Goal: Obtain resource: Download file/media

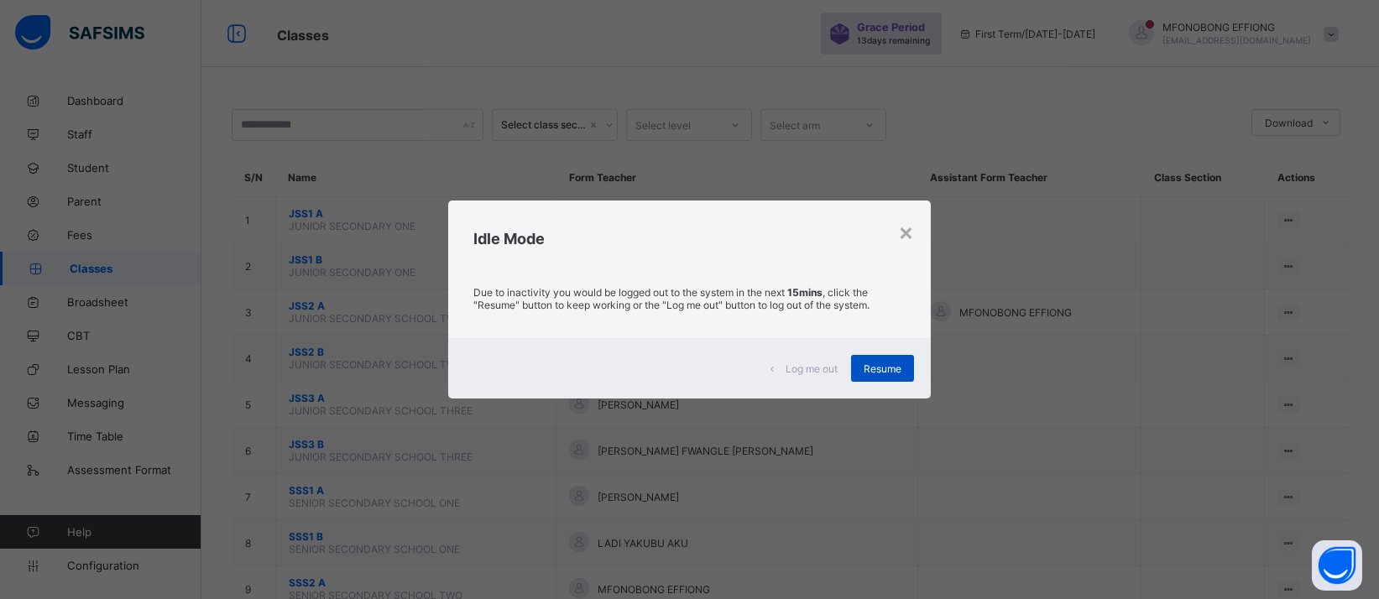
click at [896, 363] on span "Resume" at bounding box center [883, 369] width 38 height 13
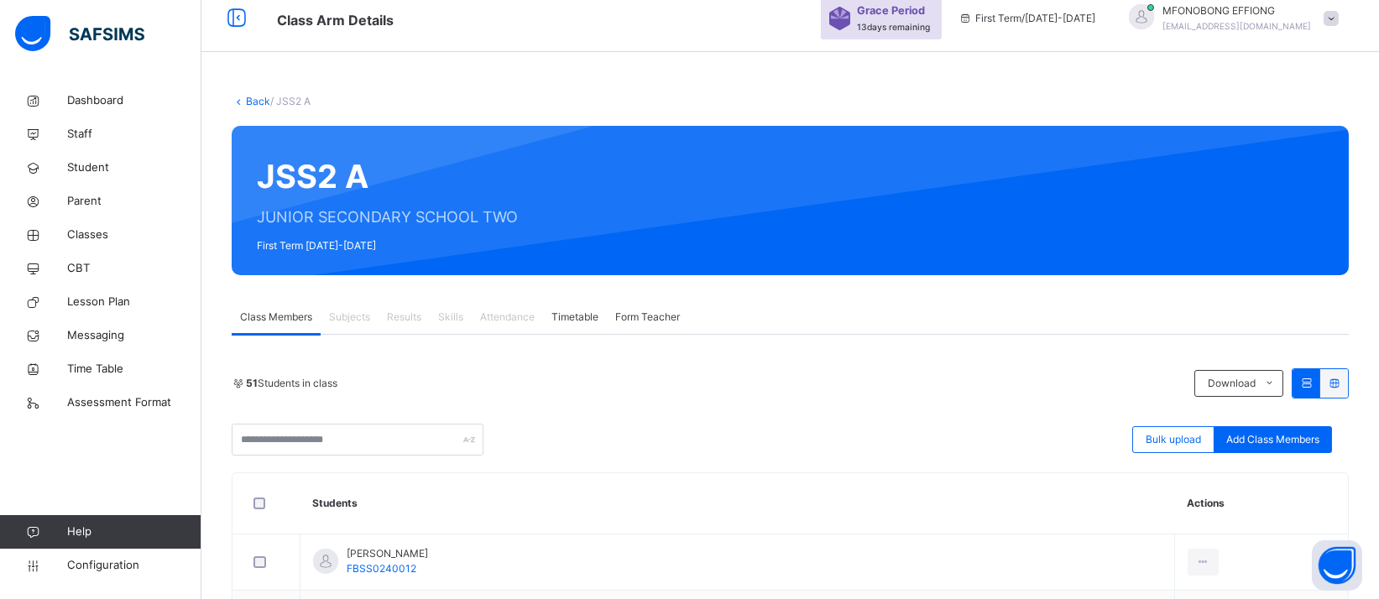
scroll to position [11, 0]
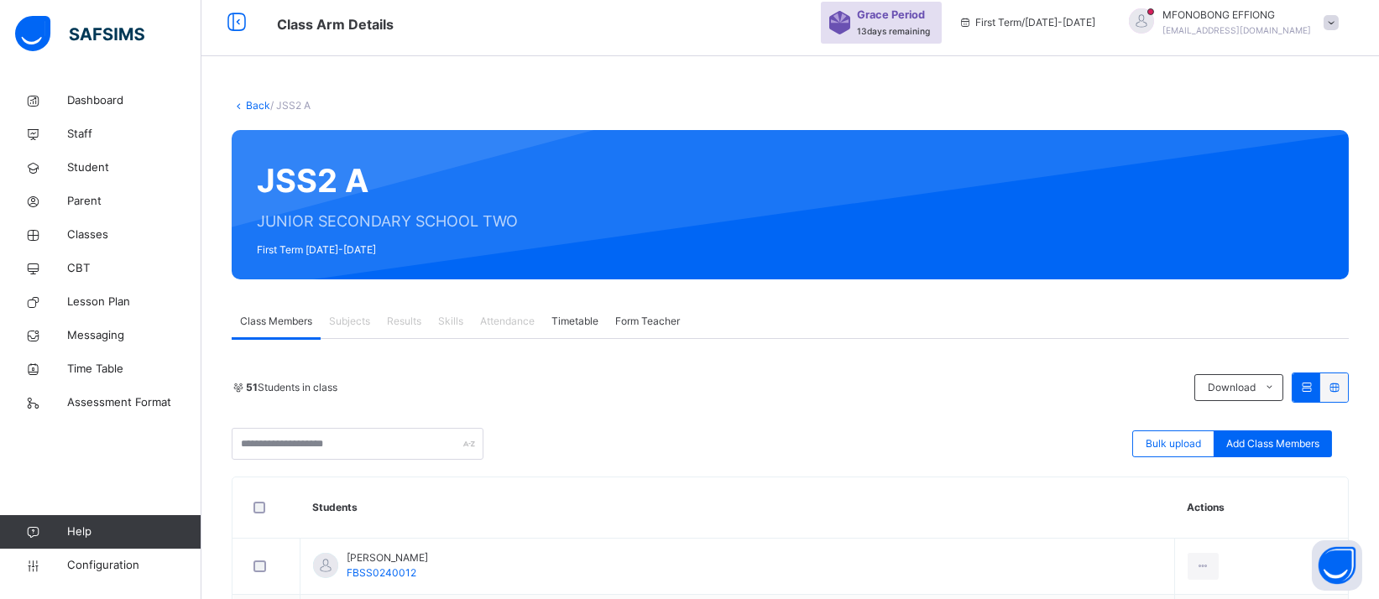
click at [339, 319] on span "Subjects" at bounding box center [349, 321] width 41 height 15
click at [516, 321] on span "Attendance" at bounding box center [507, 321] width 55 height 15
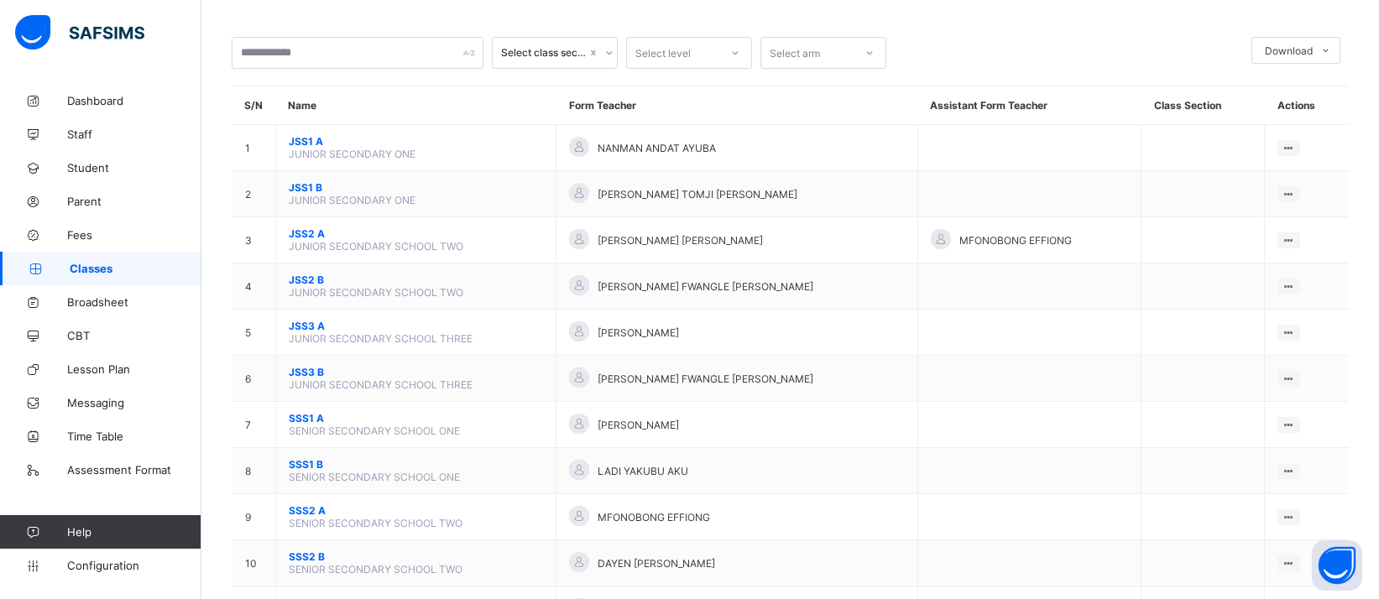
scroll to position [168, 0]
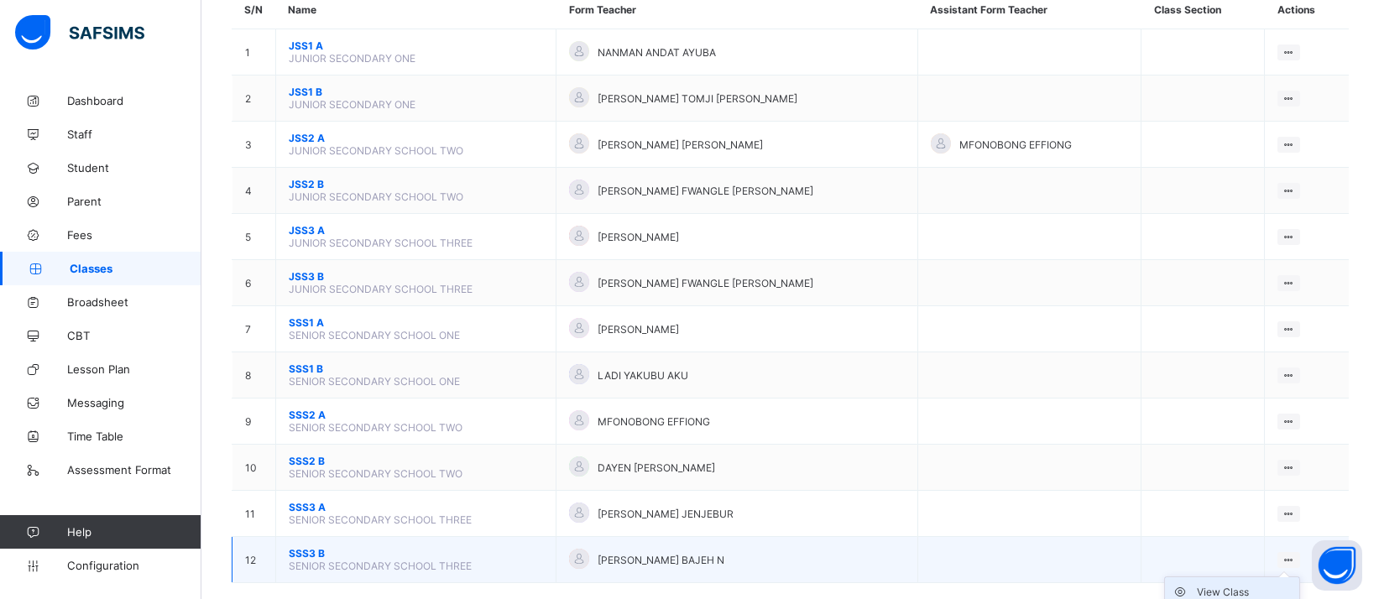
click at [1258, 584] on div "View Class" at bounding box center [1245, 592] width 96 height 17
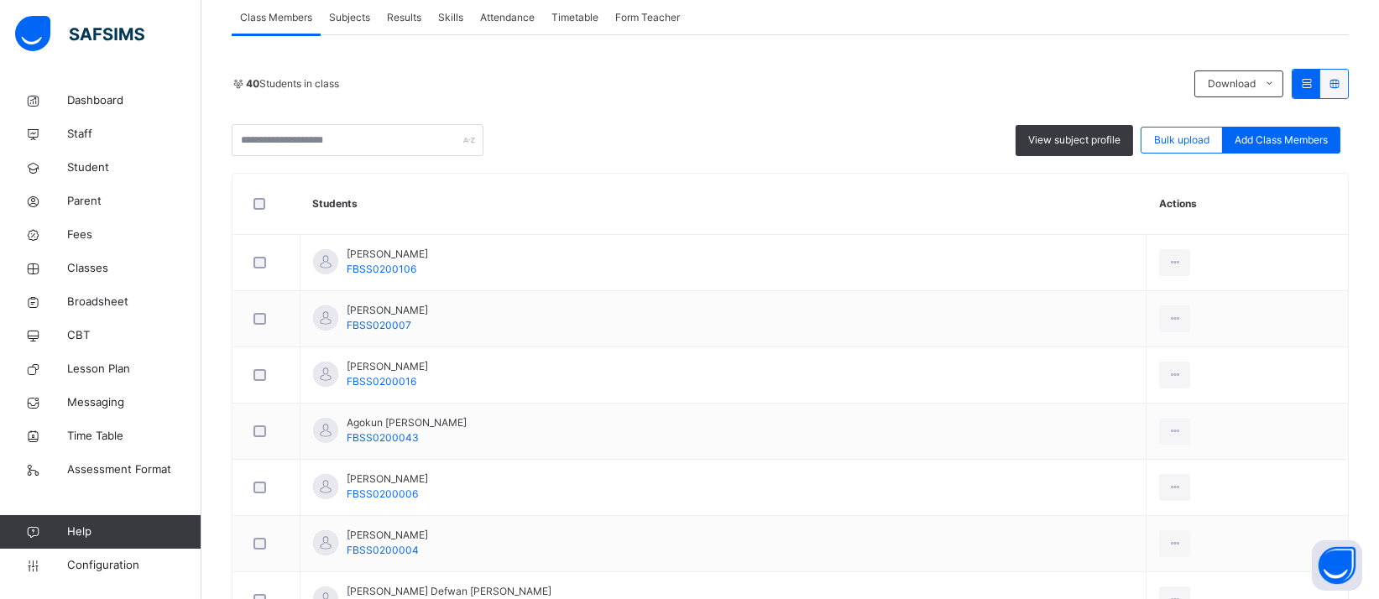
scroll to position [269, 0]
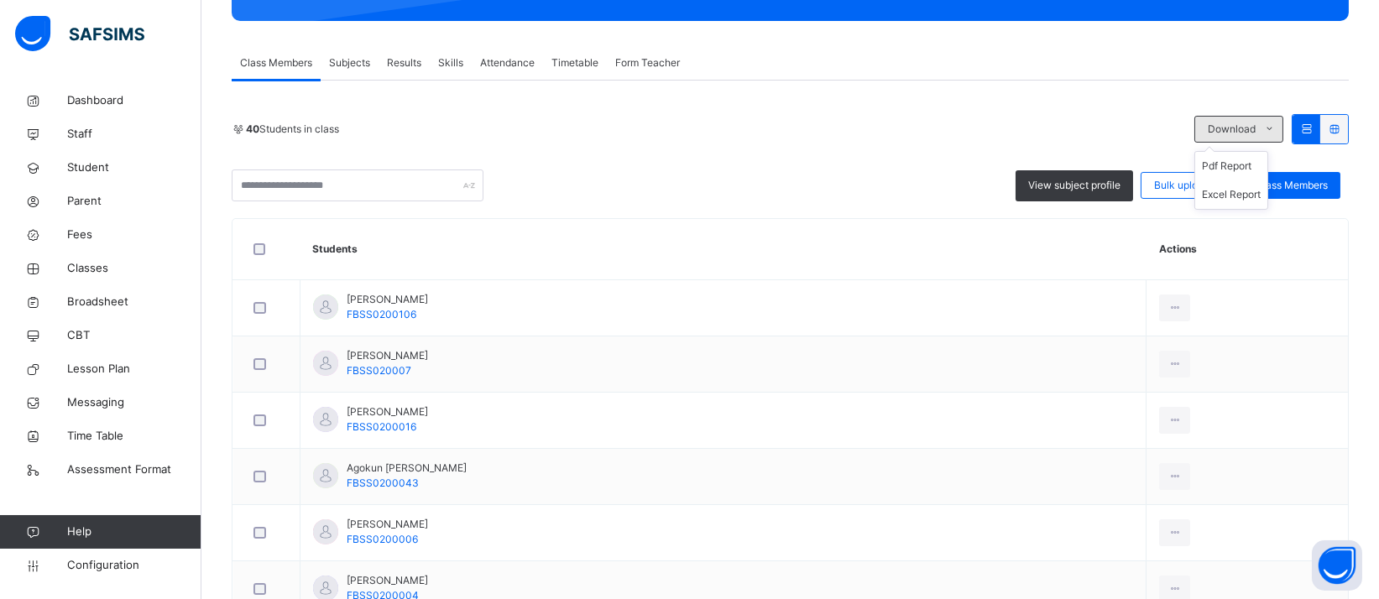
click at [1276, 128] on icon at bounding box center [1269, 129] width 13 height 13
click at [1267, 187] on li "Excel Report" at bounding box center [1231, 194] width 72 height 29
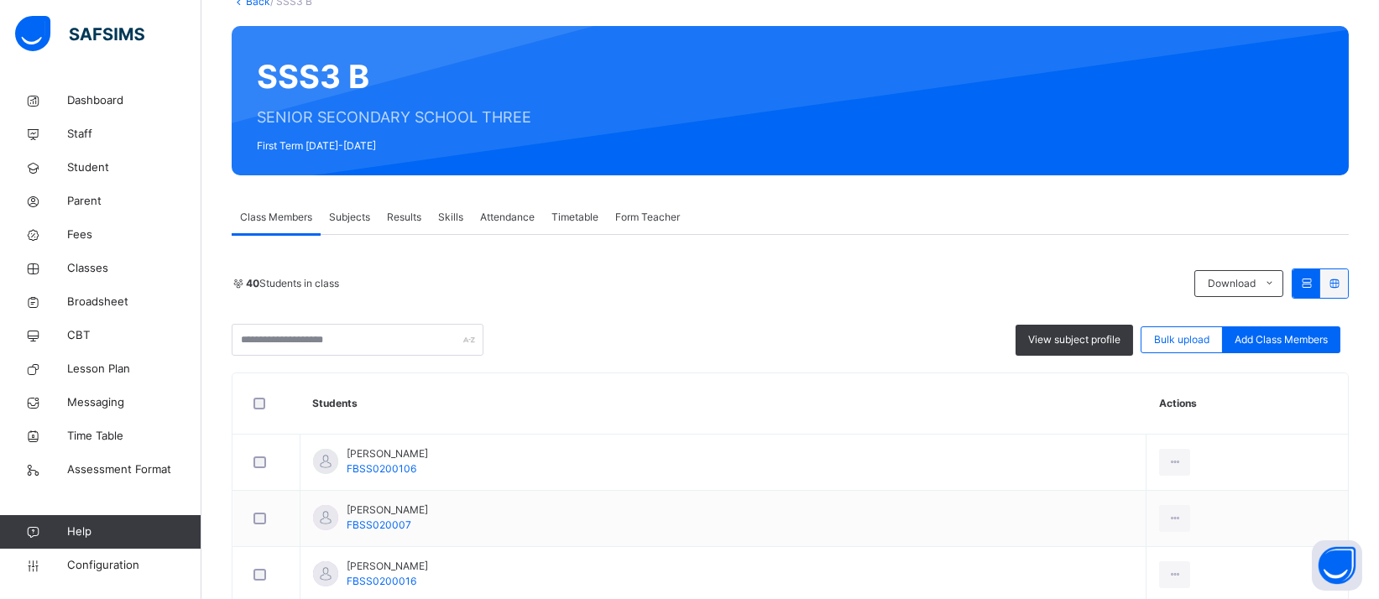
scroll to position [70, 0]
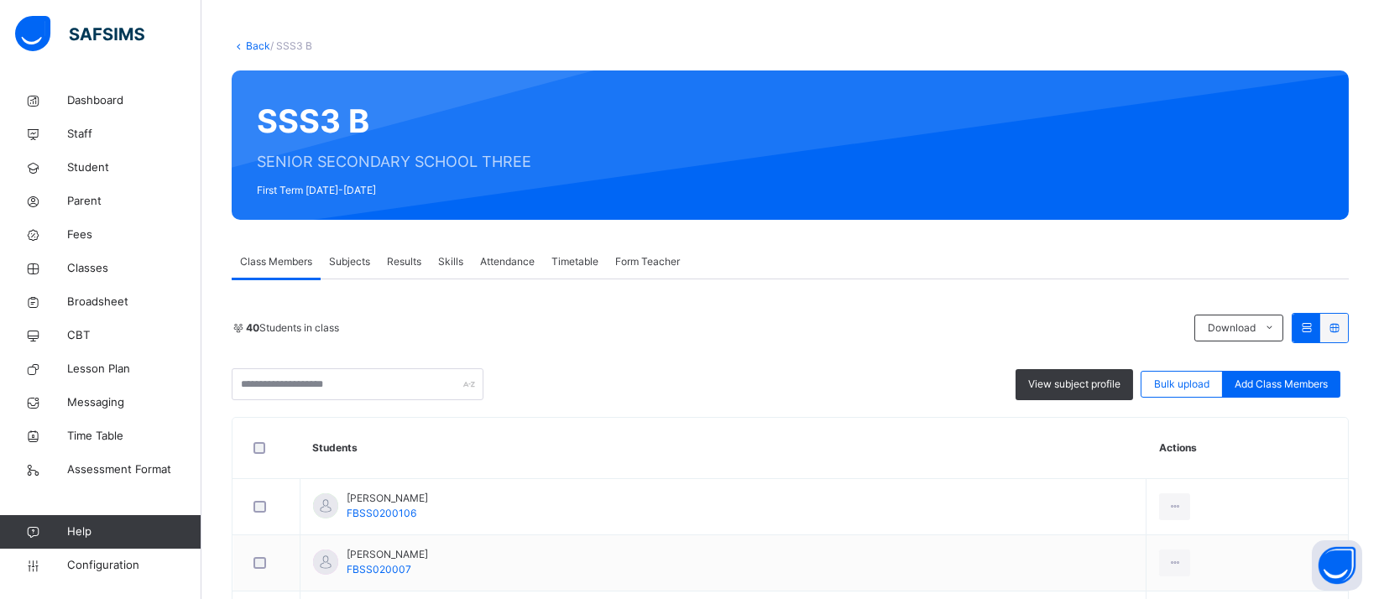
click at [259, 47] on link "Back" at bounding box center [258, 45] width 24 height 13
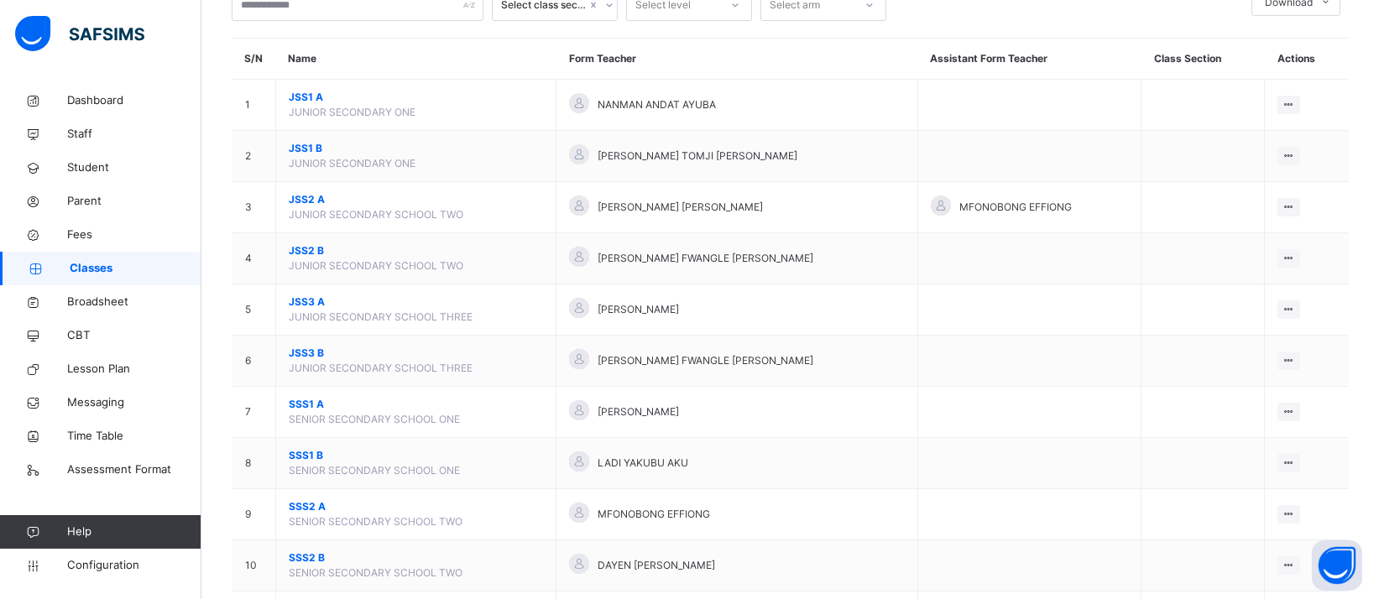
scroll to position [254, 0]
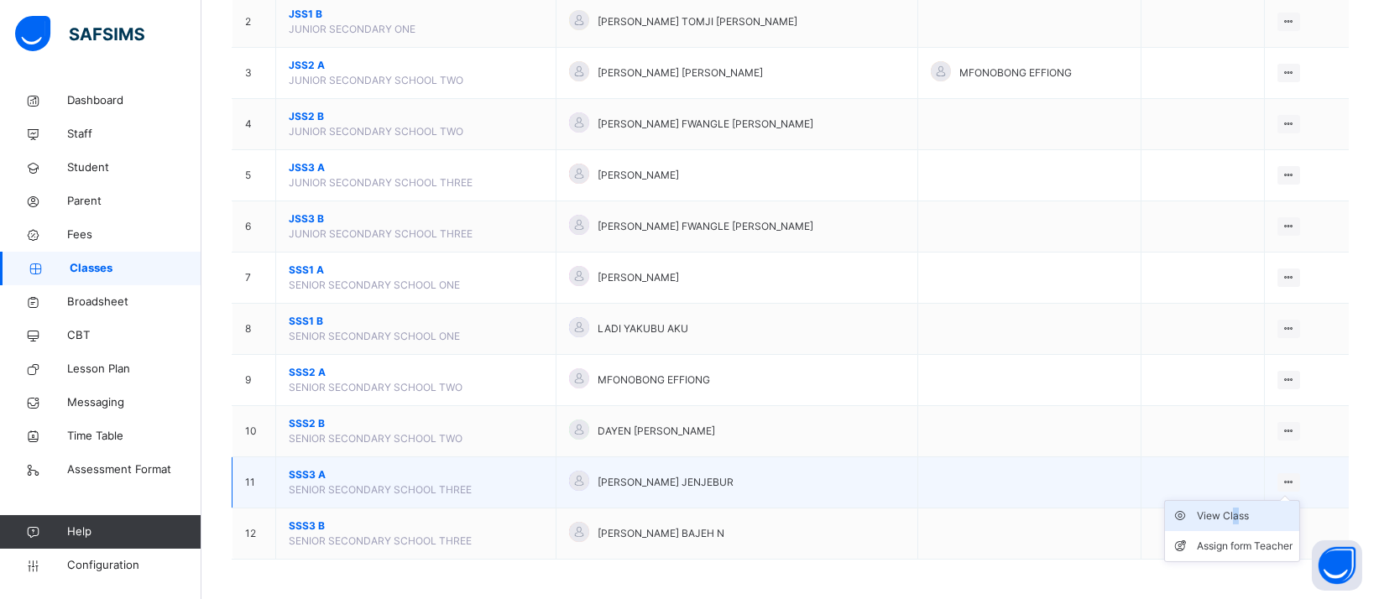
click at [1241, 511] on div "View Class" at bounding box center [1245, 516] width 96 height 17
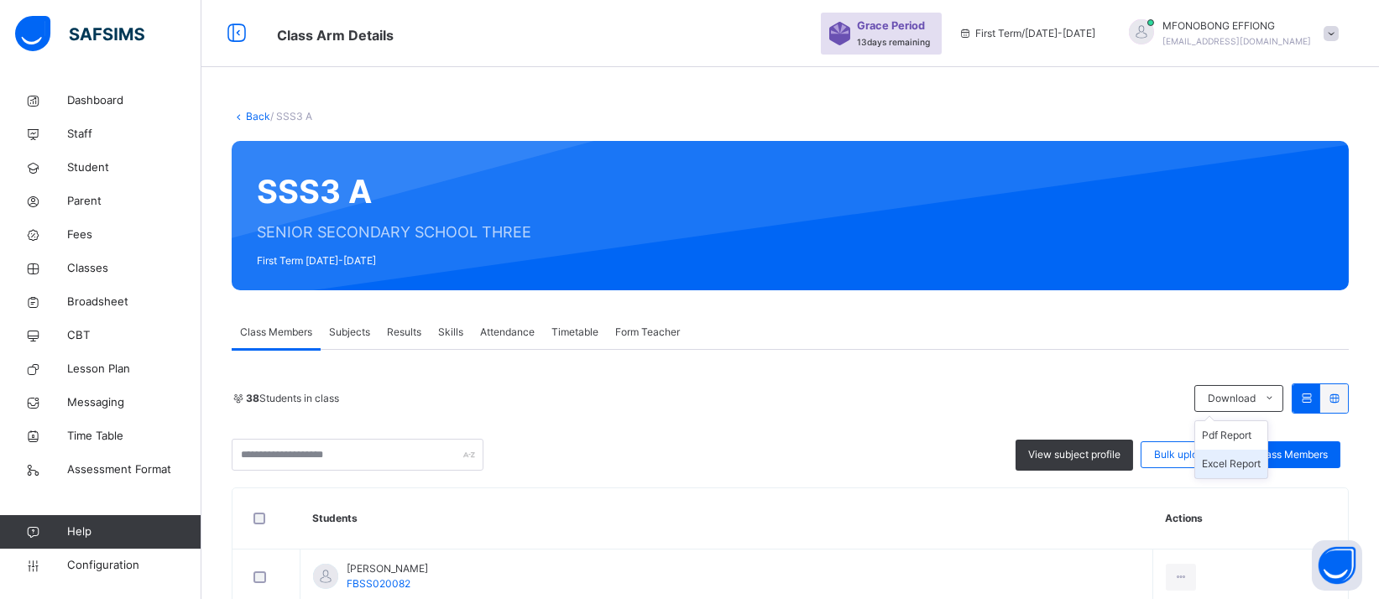
click at [1242, 468] on li "Excel Report" at bounding box center [1231, 464] width 72 height 29
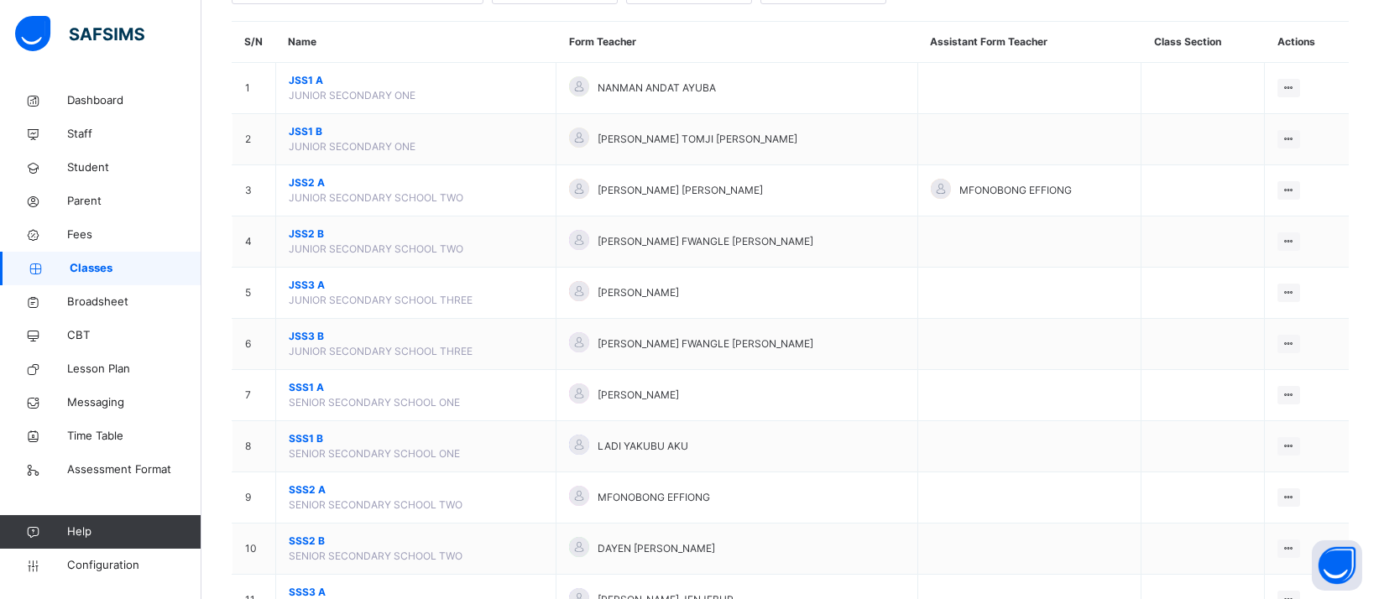
scroll to position [174, 0]
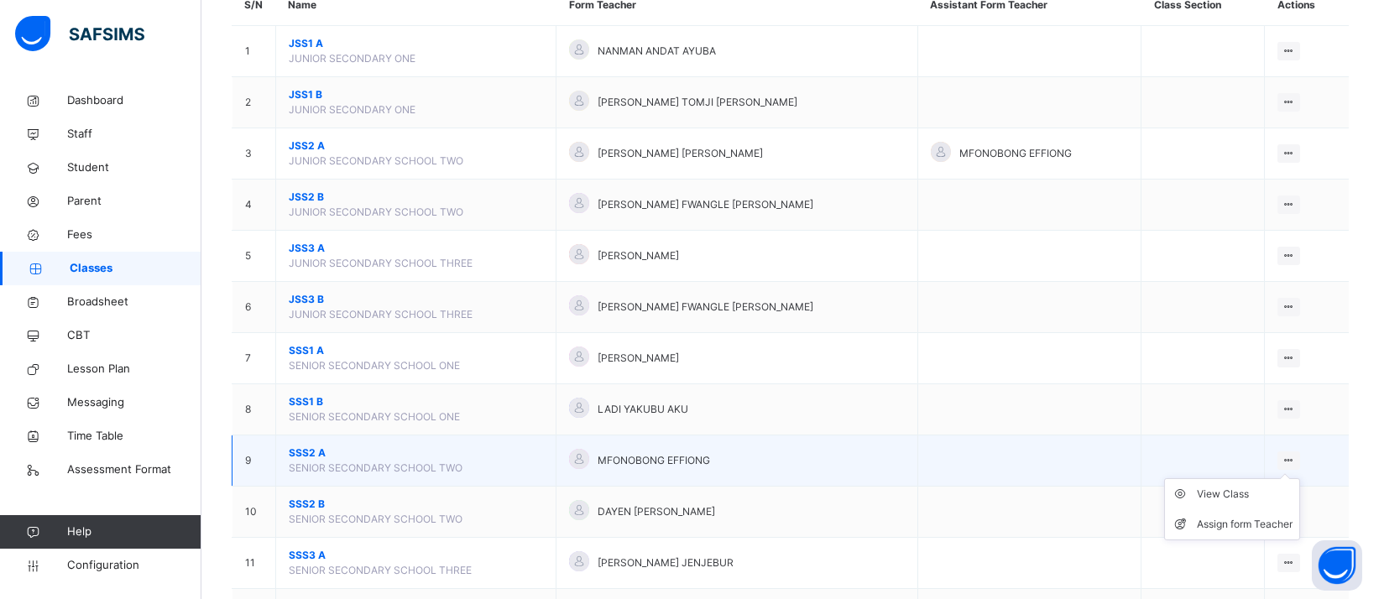
click at [1264, 484] on ul "View Class Assign form Teacher" at bounding box center [1232, 509] width 136 height 62
drag, startPoint x: 1264, startPoint y: 484, endPoint x: 1261, endPoint y: 494, distance: 10.4
click at [1261, 494] on ul "View Class Assign form Teacher" at bounding box center [1232, 509] width 136 height 62
click at [1237, 496] on div "View Class" at bounding box center [1245, 494] width 96 height 17
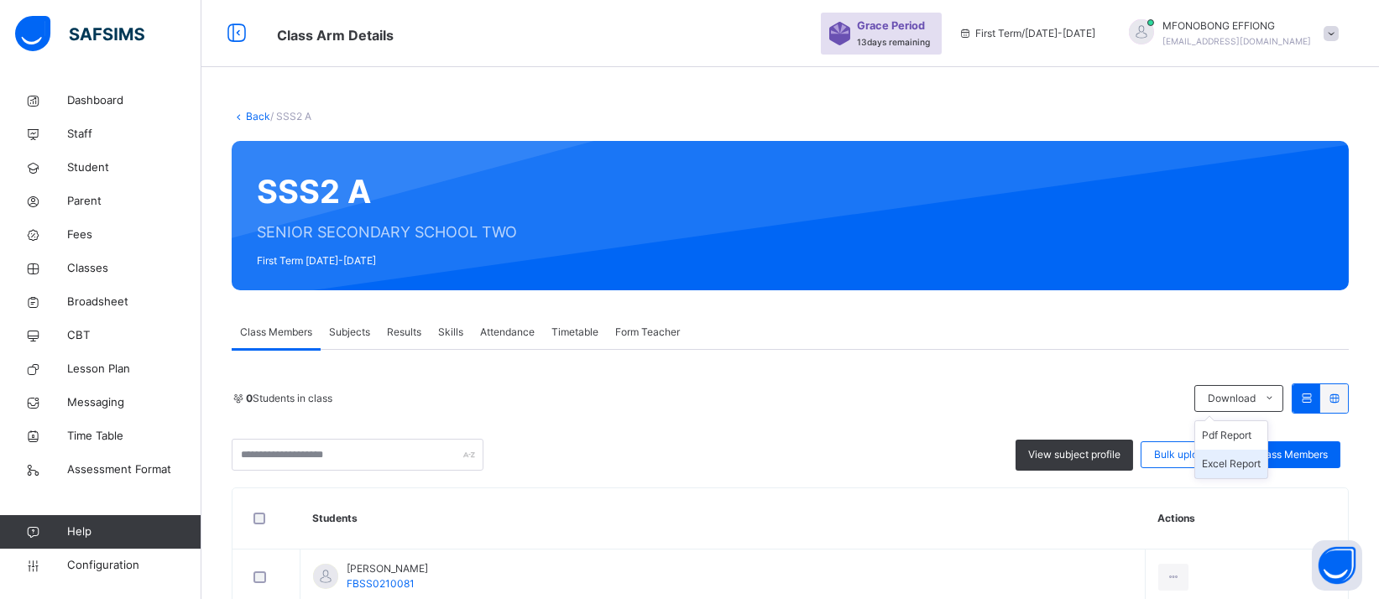
drag, startPoint x: 1296, startPoint y: 397, endPoint x: 1260, endPoint y: 463, distance: 75.5
click at [1282, 398] on span at bounding box center [1268, 398] width 27 height 27
click at [1260, 467] on li "Excel Report" at bounding box center [1231, 464] width 72 height 29
click at [253, 117] on link "Back" at bounding box center [258, 116] width 24 height 13
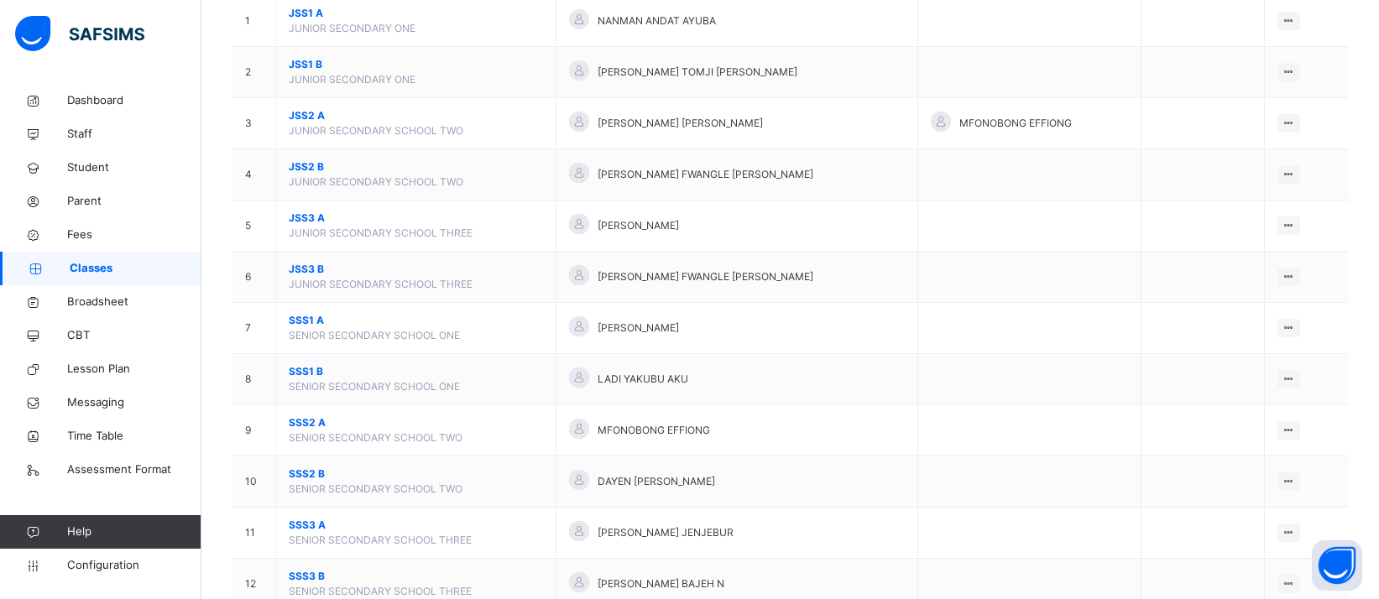
scroll to position [217, 0]
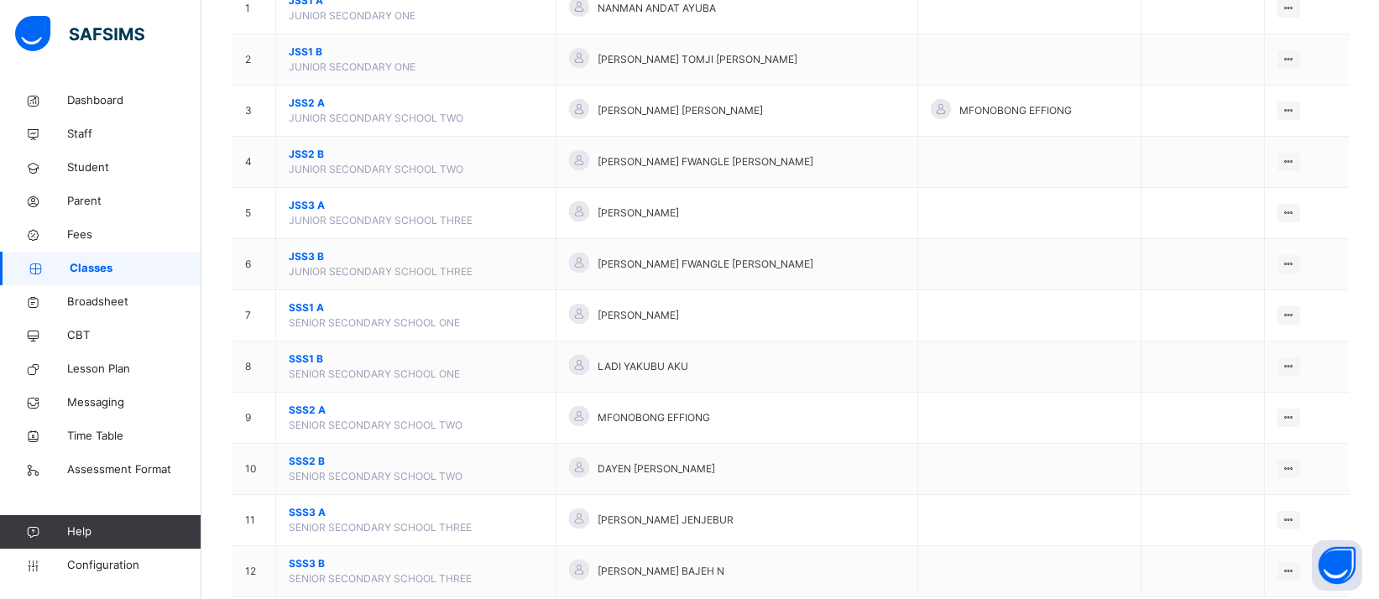
click at [0, 0] on div "View Class" at bounding box center [0, 0] width 0 height 0
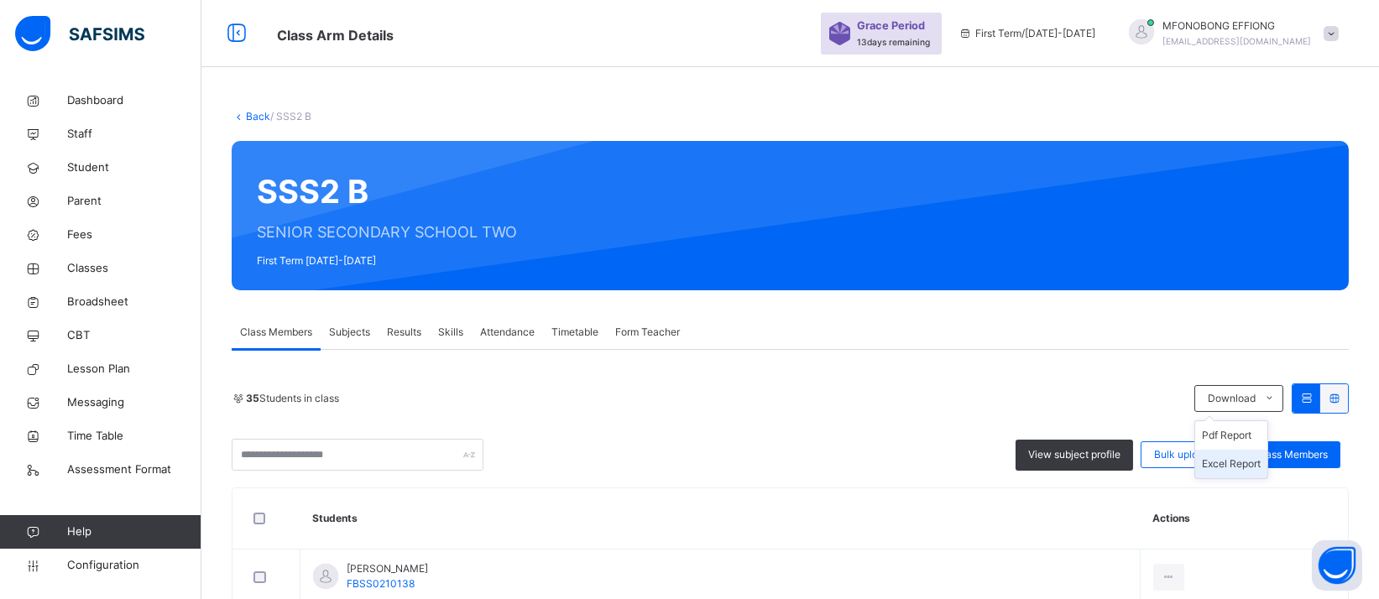
click at [1250, 469] on li "Excel Report" at bounding box center [1231, 464] width 72 height 29
click at [259, 116] on link "Back" at bounding box center [258, 116] width 24 height 13
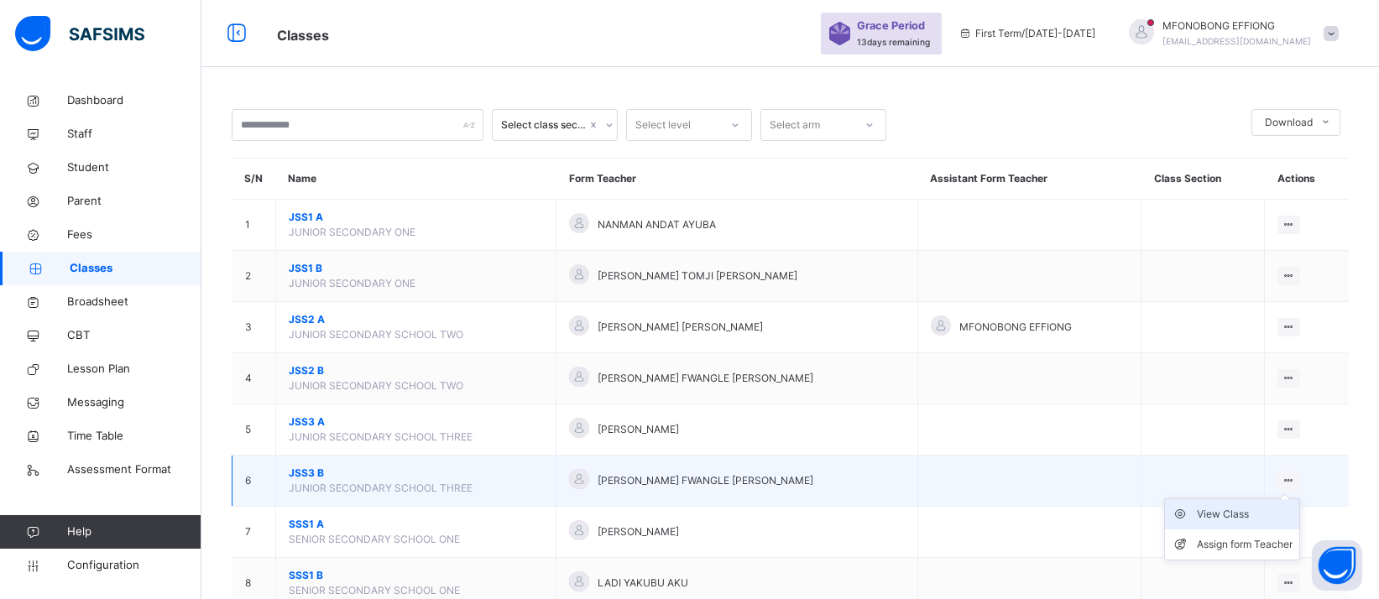
click at [1245, 512] on div "View Class" at bounding box center [1245, 514] width 96 height 17
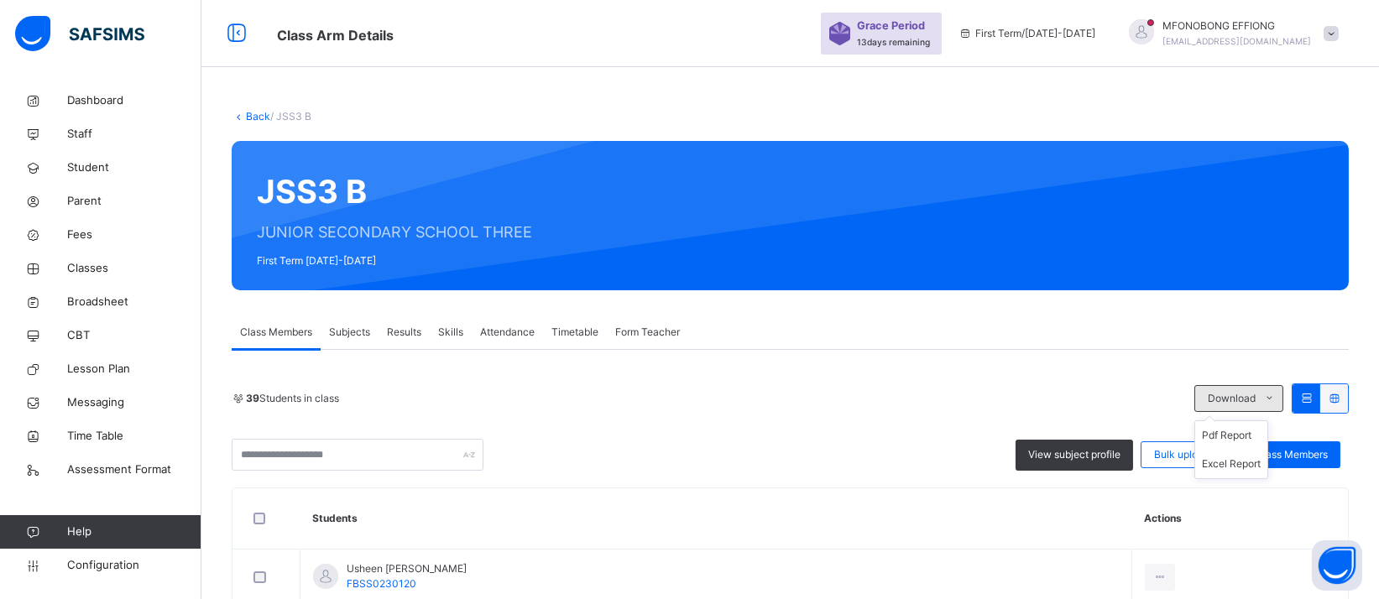
click at [1282, 397] on span at bounding box center [1268, 398] width 27 height 27
click at [1246, 458] on li "Excel Report" at bounding box center [1231, 464] width 72 height 29
click at [246, 117] on link "Back" at bounding box center [258, 116] width 24 height 13
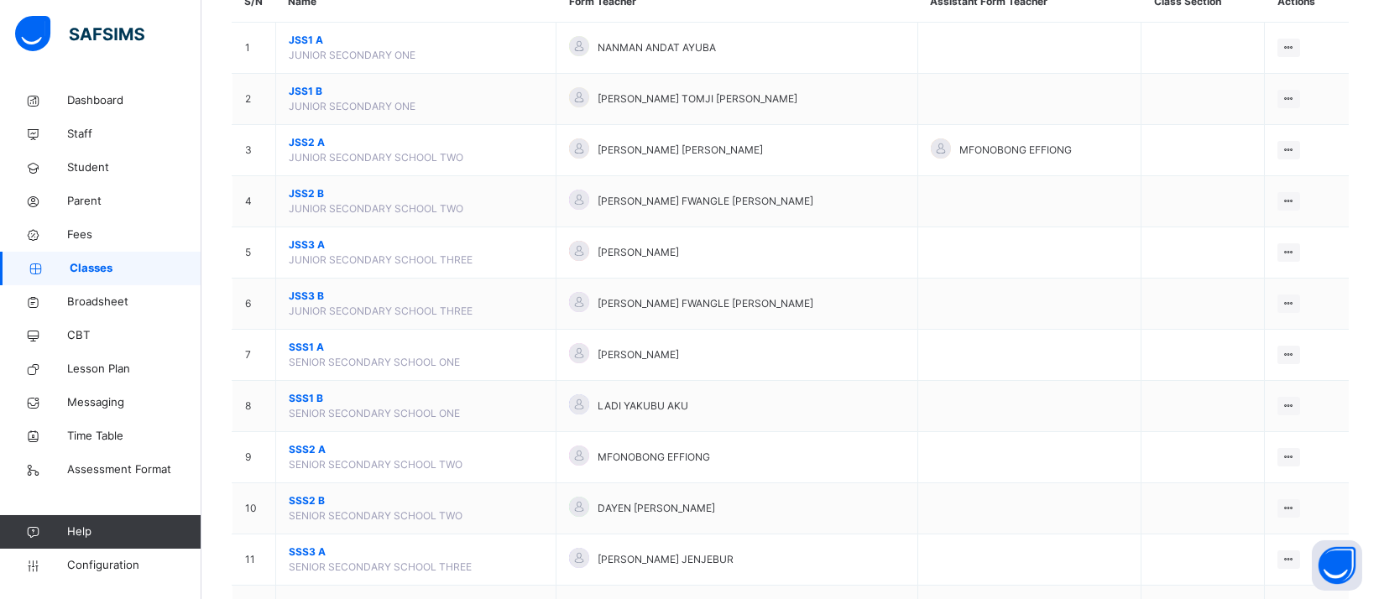
scroll to position [183, 0]
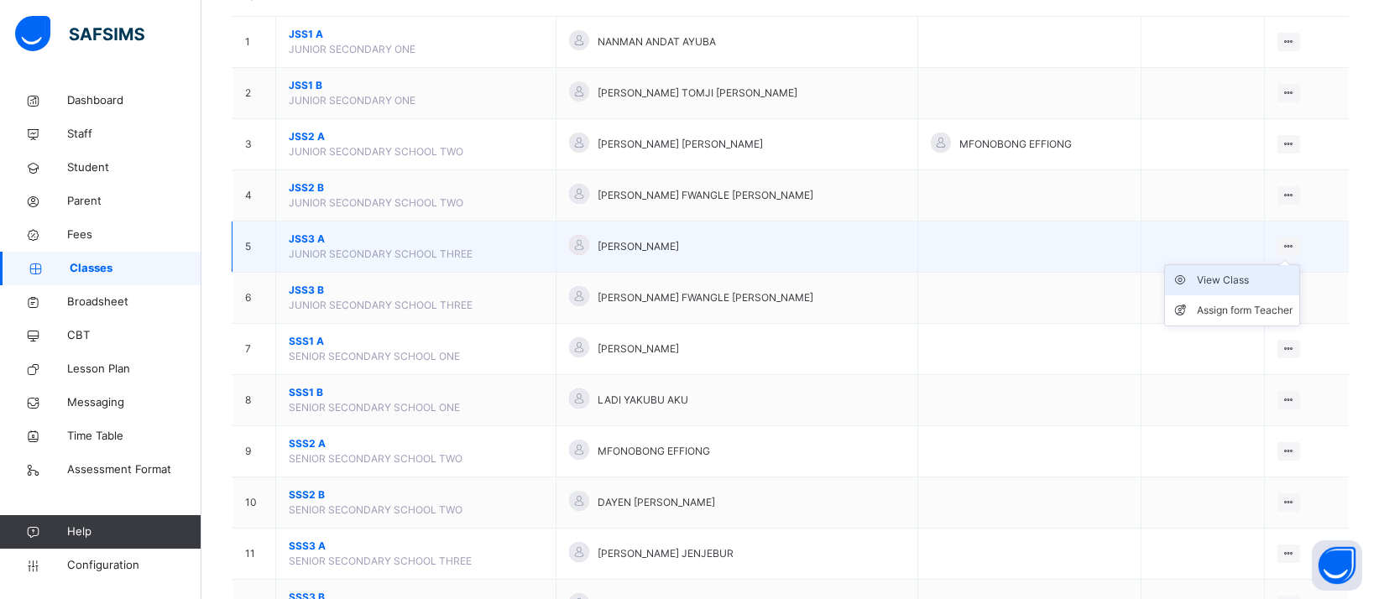
click at [1246, 275] on div "View Class" at bounding box center [1245, 280] width 96 height 17
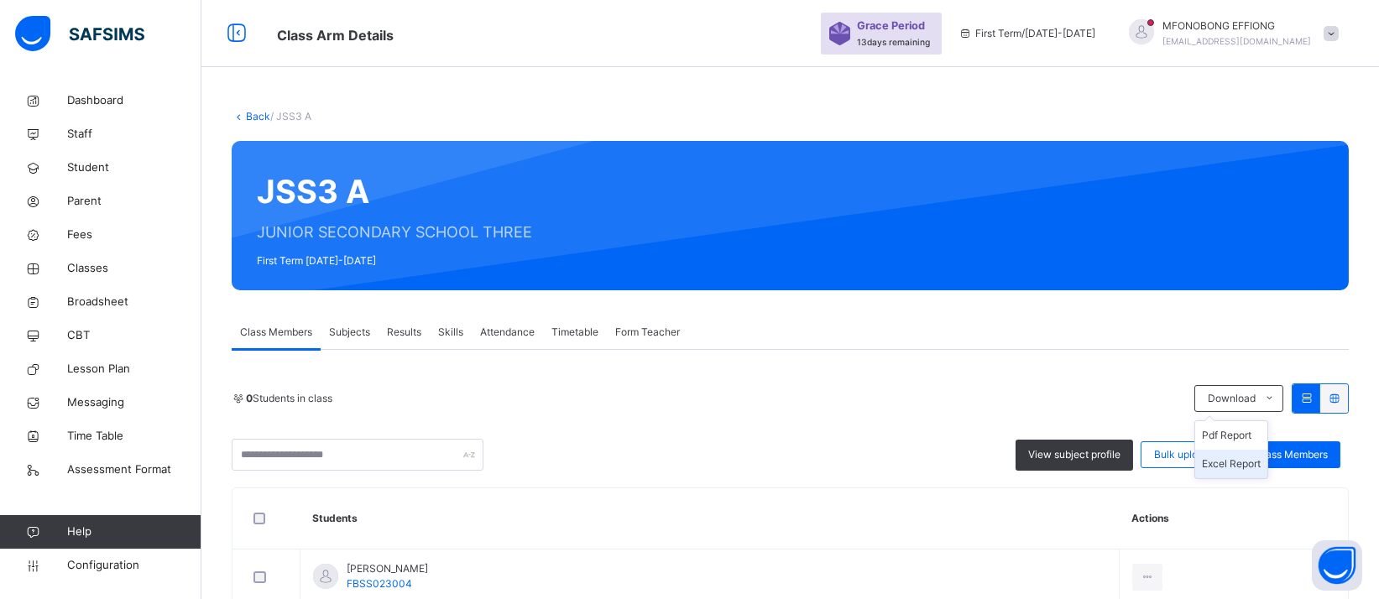
click at [1252, 463] on li "Excel Report" at bounding box center [1231, 464] width 72 height 29
click at [258, 116] on link "Back" at bounding box center [258, 116] width 24 height 13
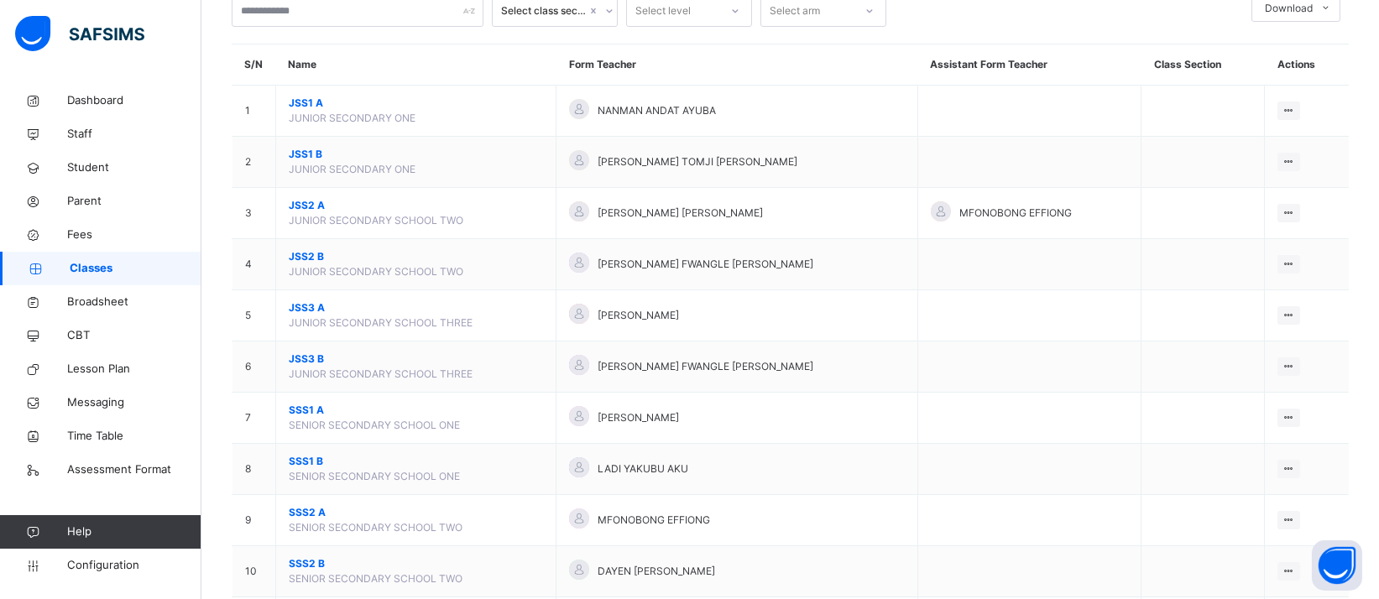
scroll to position [130, 0]
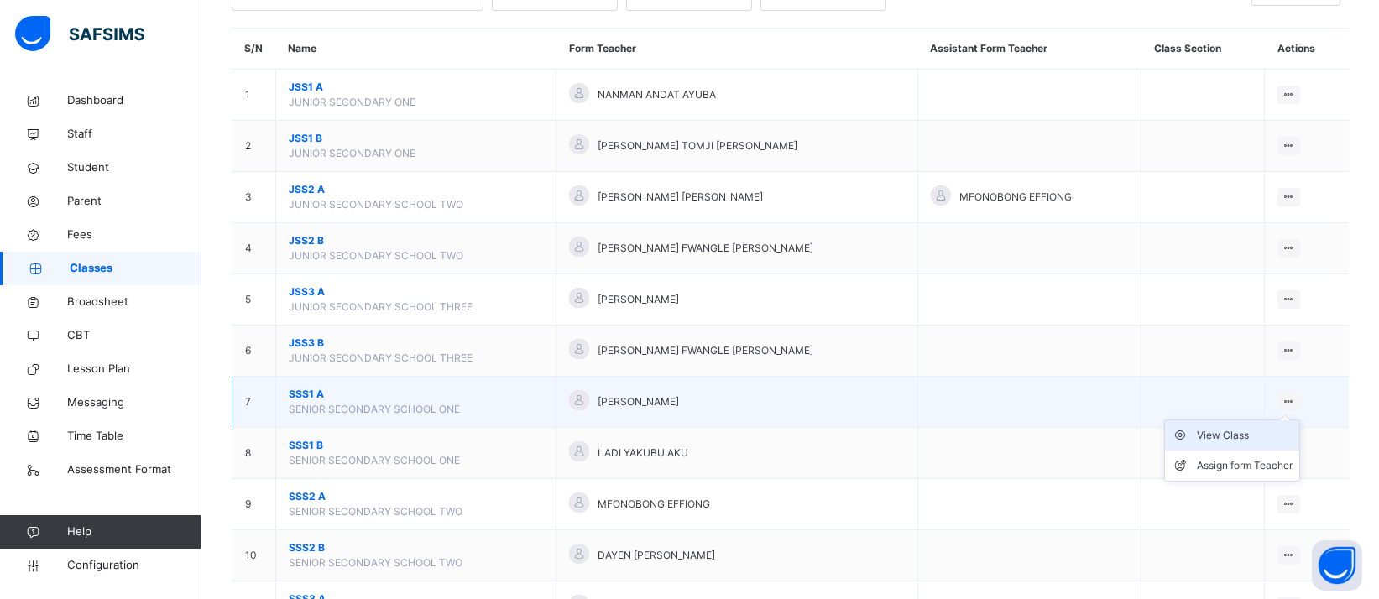
click at [1245, 440] on div "View Class" at bounding box center [1245, 435] width 96 height 17
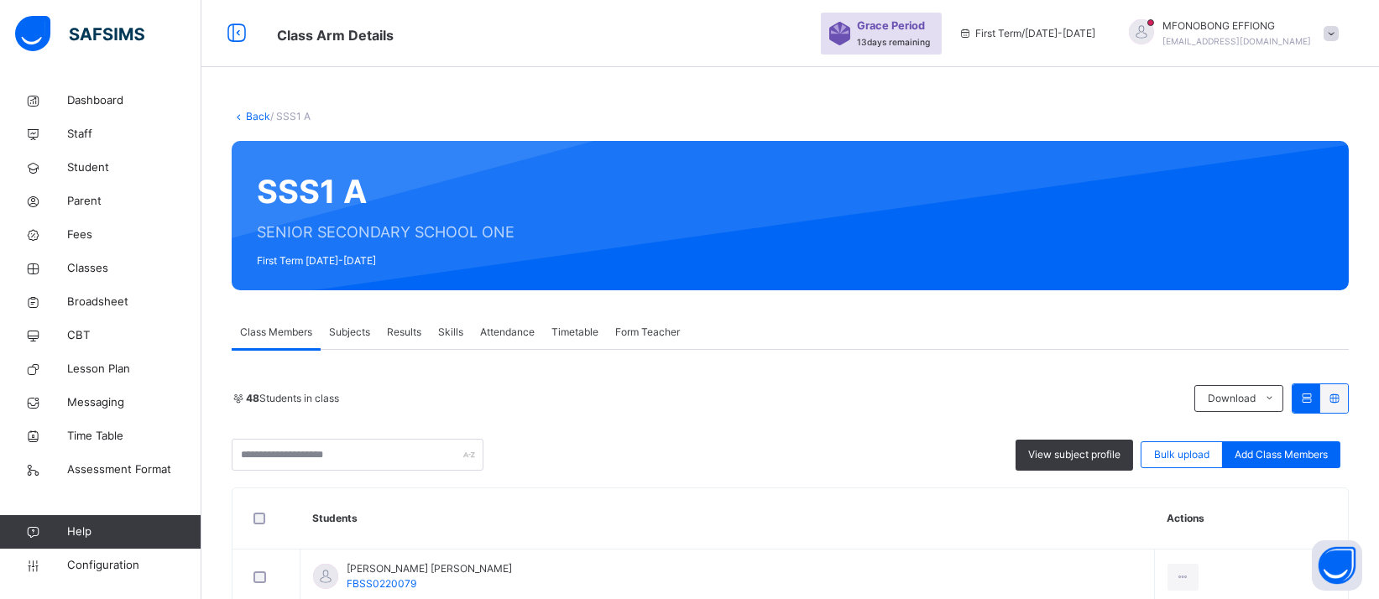
drag, startPoint x: 1234, startPoint y: 459, endPoint x: 1152, endPoint y: 305, distance: 173.8
click at [0, 0] on li "Excel Report" at bounding box center [0, 0] width 0 height 0
click at [248, 117] on link "Back" at bounding box center [258, 116] width 24 height 13
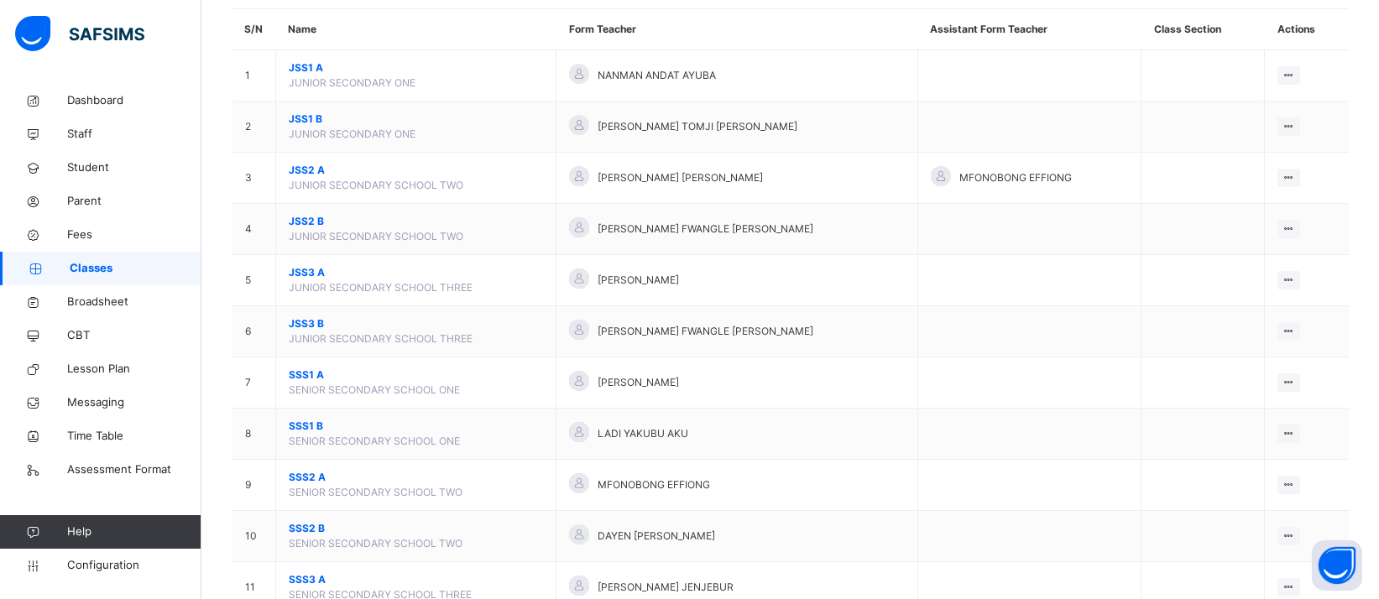
scroll to position [154, 0]
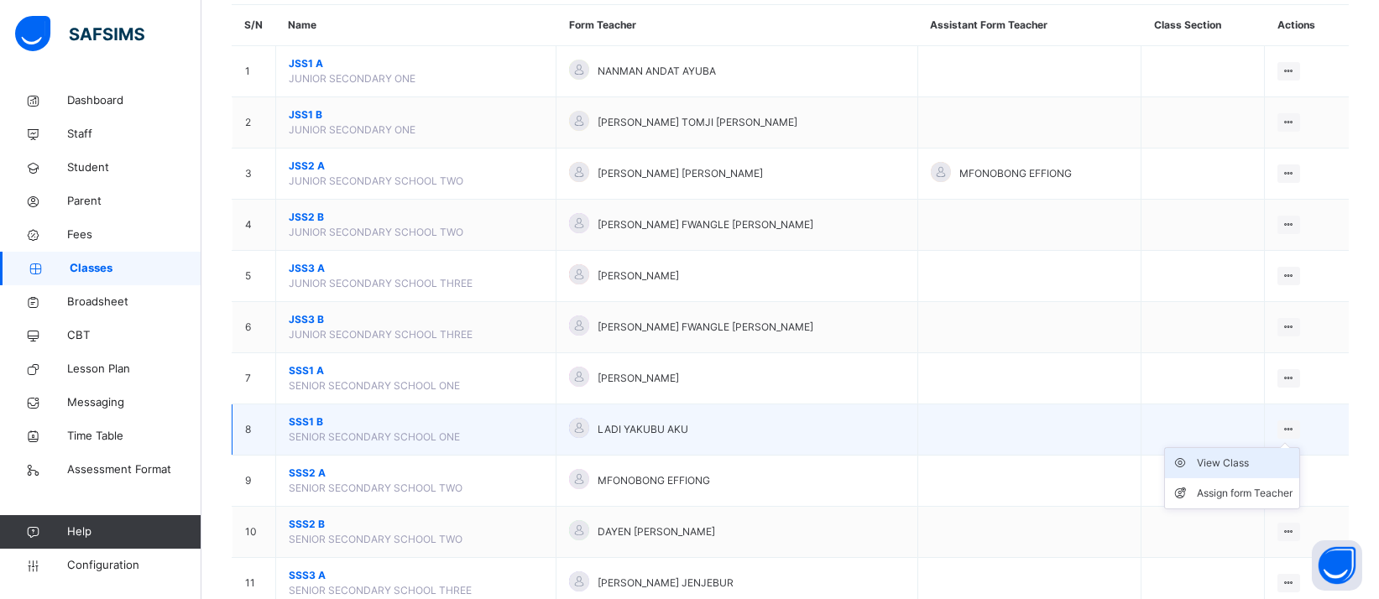
click at [1228, 466] on div "View Class" at bounding box center [1245, 463] width 96 height 17
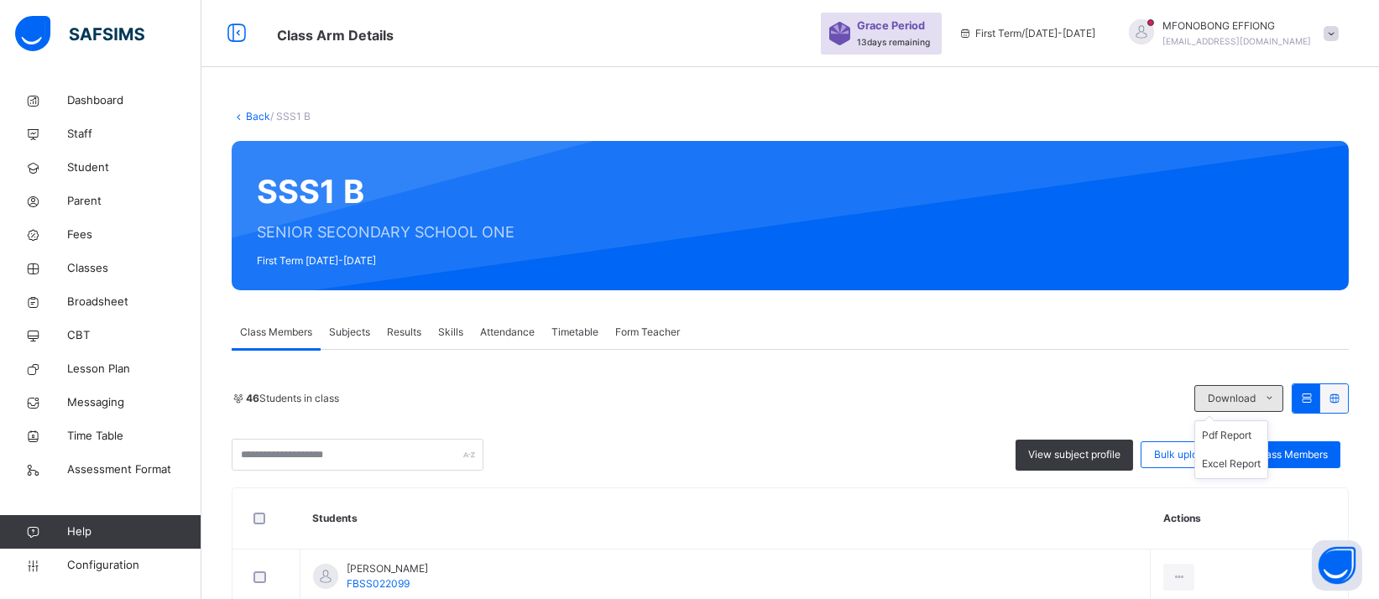
click at [1282, 403] on span at bounding box center [1268, 398] width 27 height 27
click at [1255, 468] on li "Excel Report" at bounding box center [1231, 464] width 72 height 29
click at [239, 112] on icon at bounding box center [239, 116] width 14 height 13
click at [253, 116] on link "Back" at bounding box center [258, 116] width 24 height 13
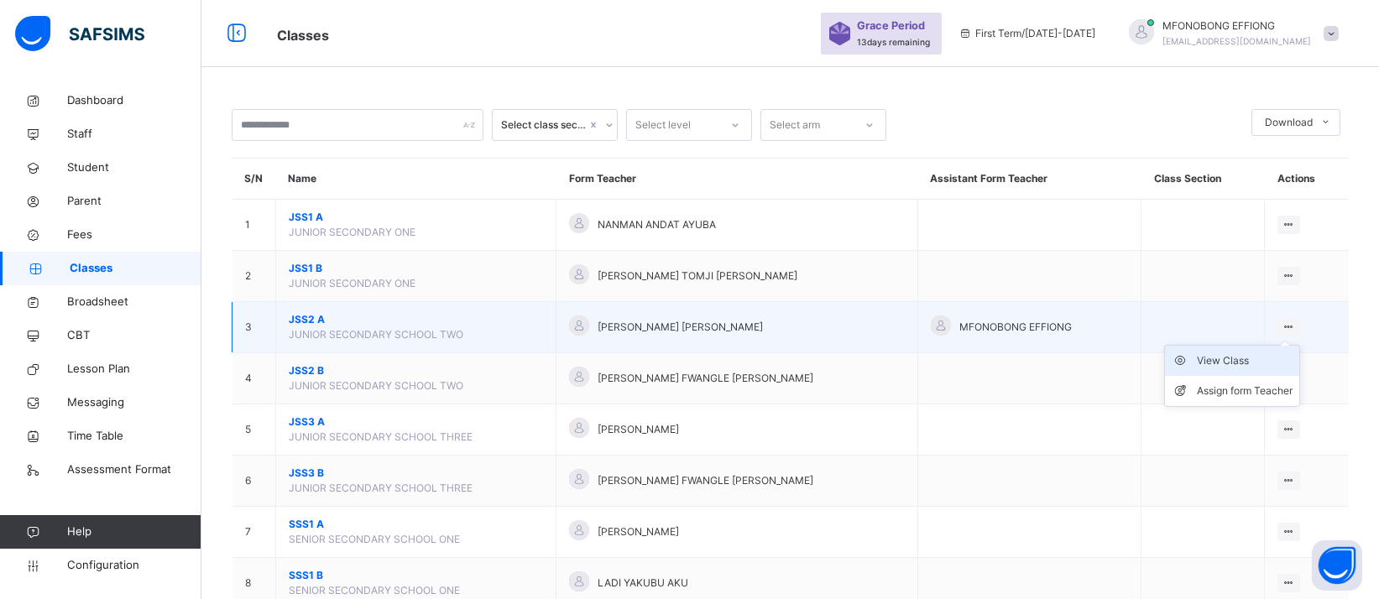
click at [1251, 360] on div "View Class" at bounding box center [1245, 360] width 96 height 17
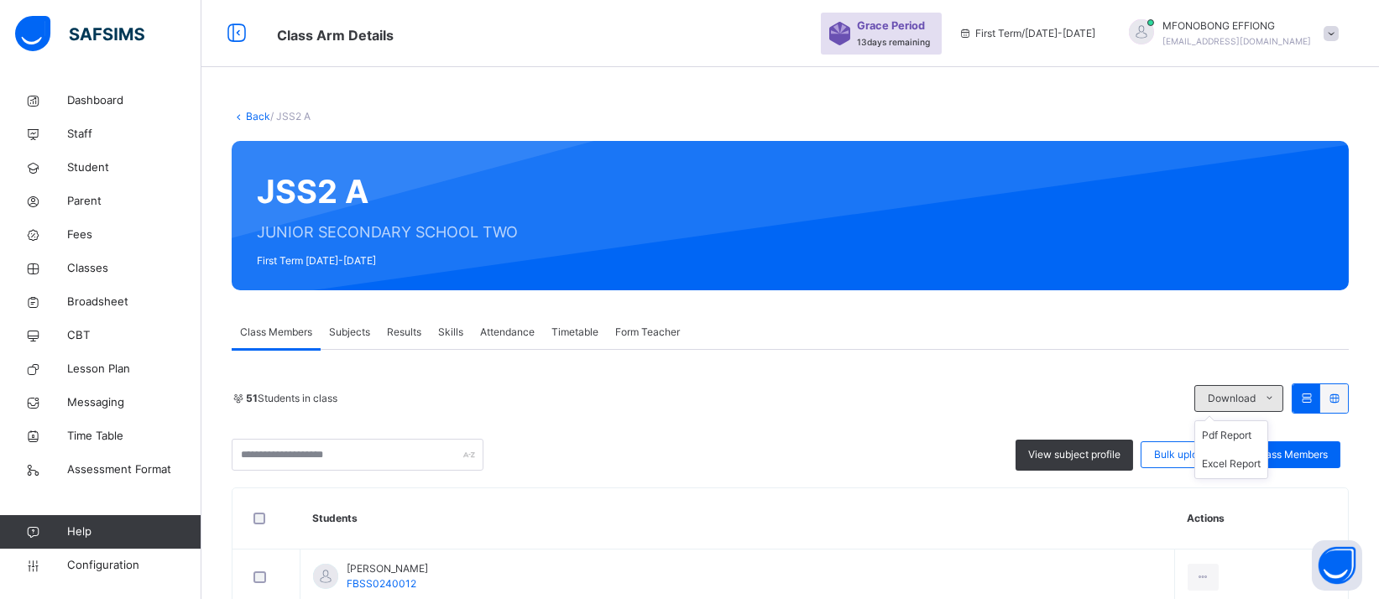
click at [1281, 398] on span at bounding box center [1268, 398] width 27 height 27
click at [1237, 461] on li "Excel Report" at bounding box center [1231, 464] width 72 height 29
click at [248, 118] on link "Back" at bounding box center [258, 116] width 24 height 13
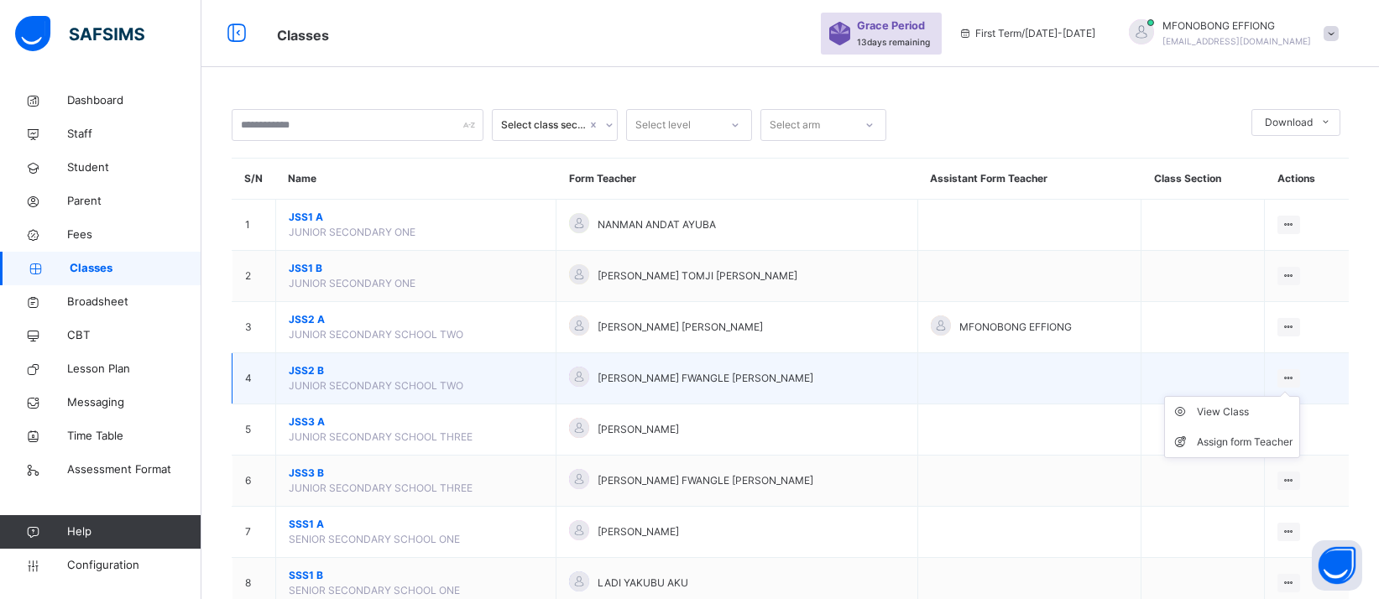
click at [1300, 396] on ul "View Class Assign form Teacher" at bounding box center [1232, 427] width 136 height 62
click at [1249, 418] on div "View Class" at bounding box center [1245, 412] width 96 height 17
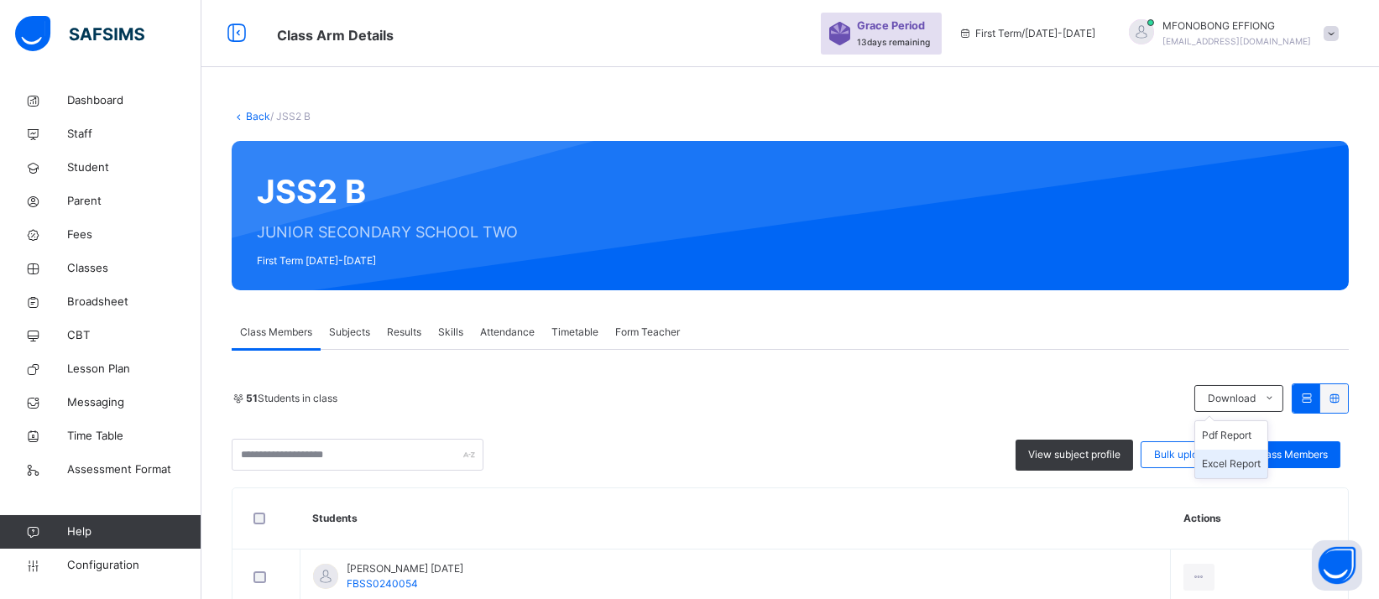
click at [1245, 459] on li "Excel Report" at bounding box center [1231, 464] width 72 height 29
